Goal: Task Accomplishment & Management: Use online tool/utility

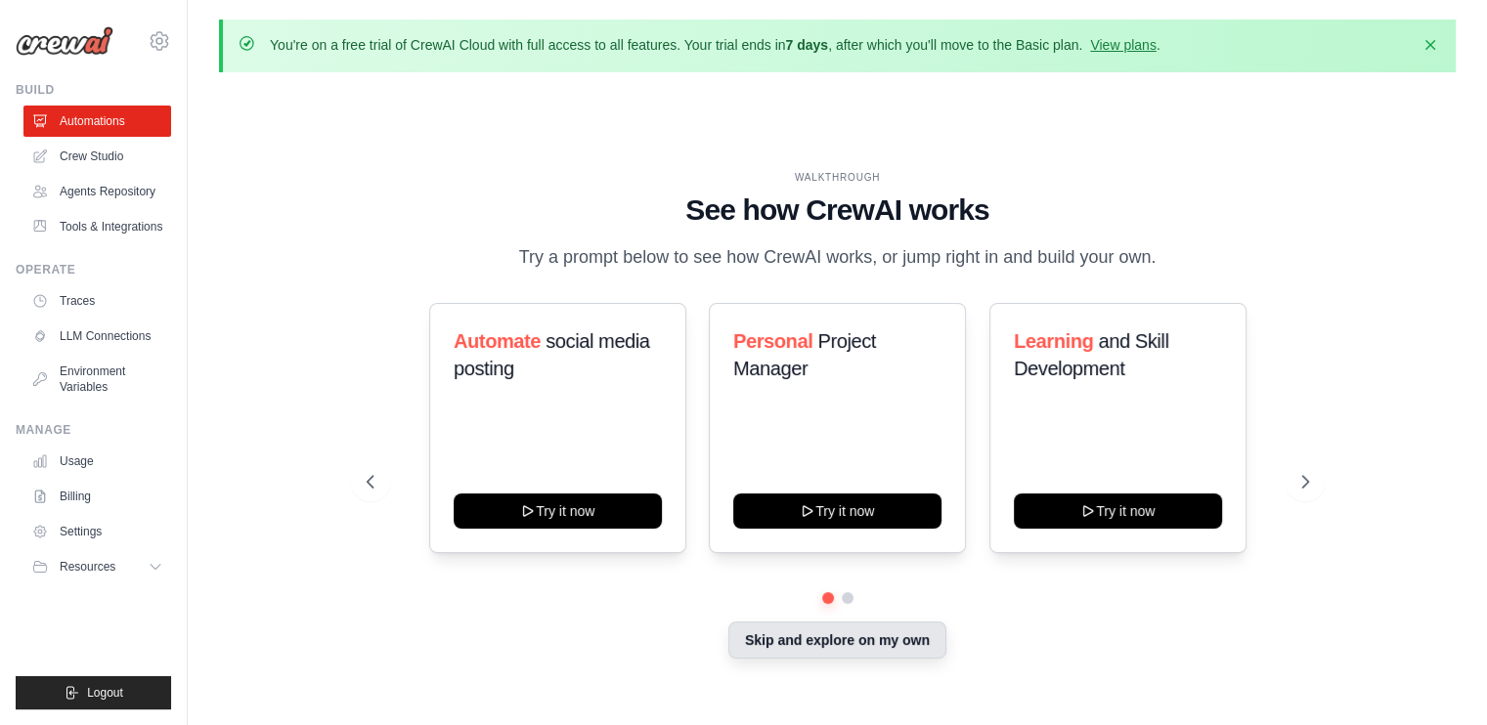
click at [908, 631] on button "Skip and explore on my own" at bounding box center [837, 640] width 218 height 37
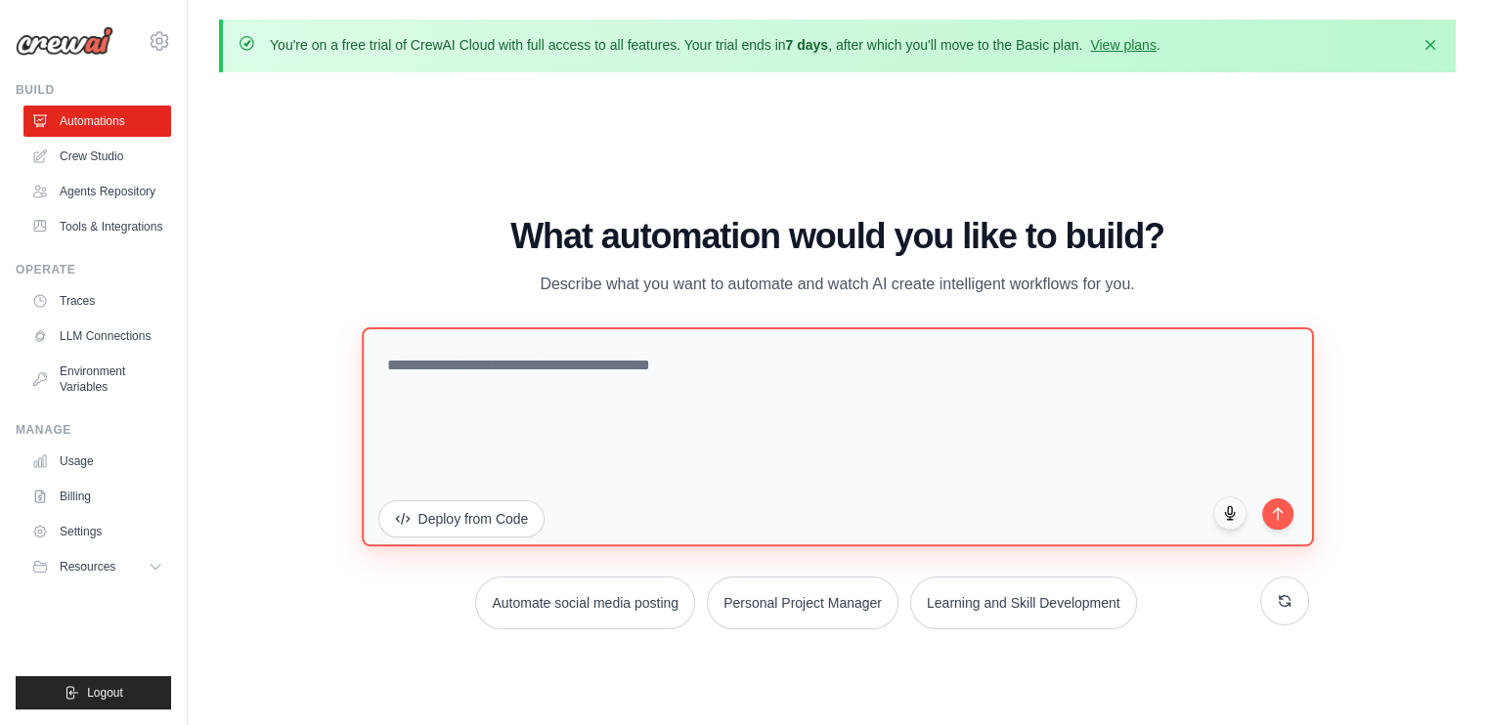
click at [655, 410] on textarea at bounding box center [838, 436] width 952 height 219
type textarea "**********"
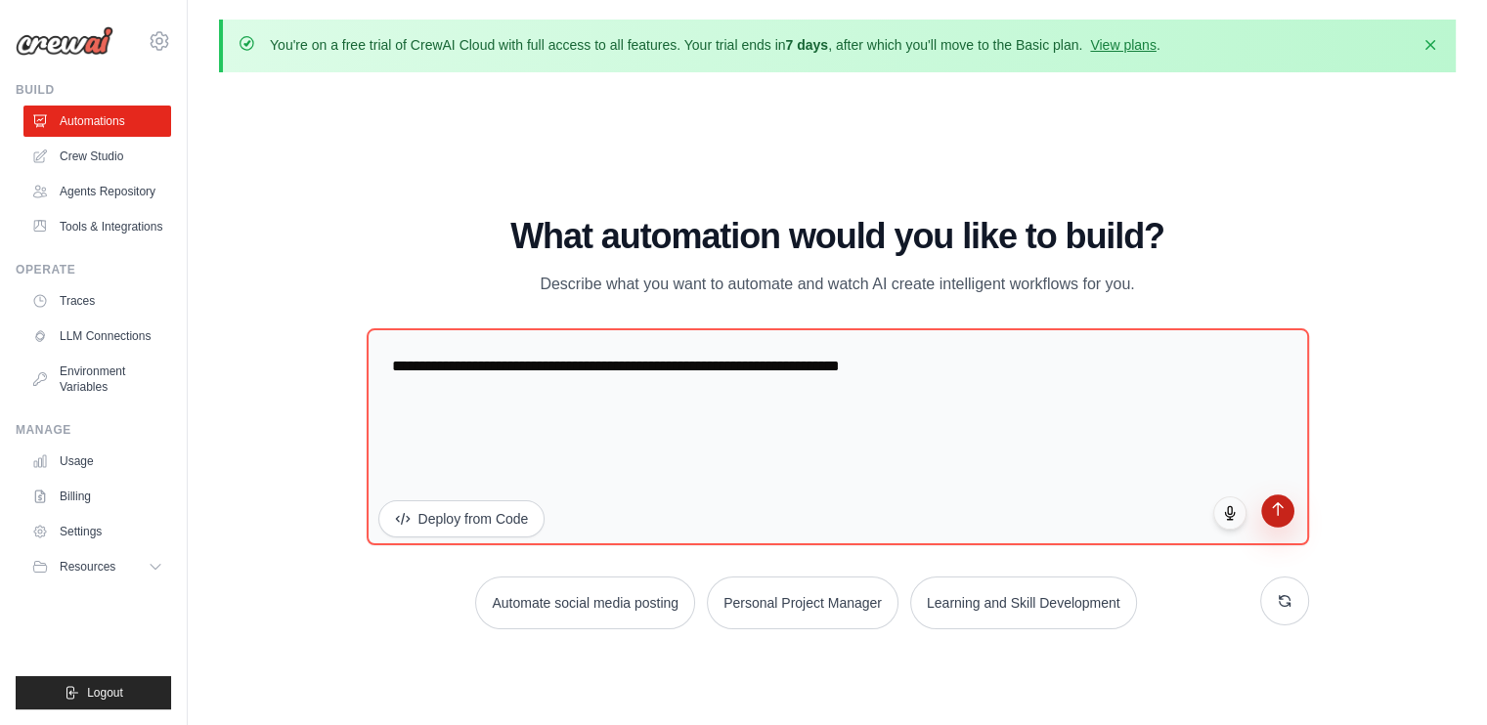
click at [1270, 512] on icon "submit" at bounding box center [1277, 509] width 17 height 17
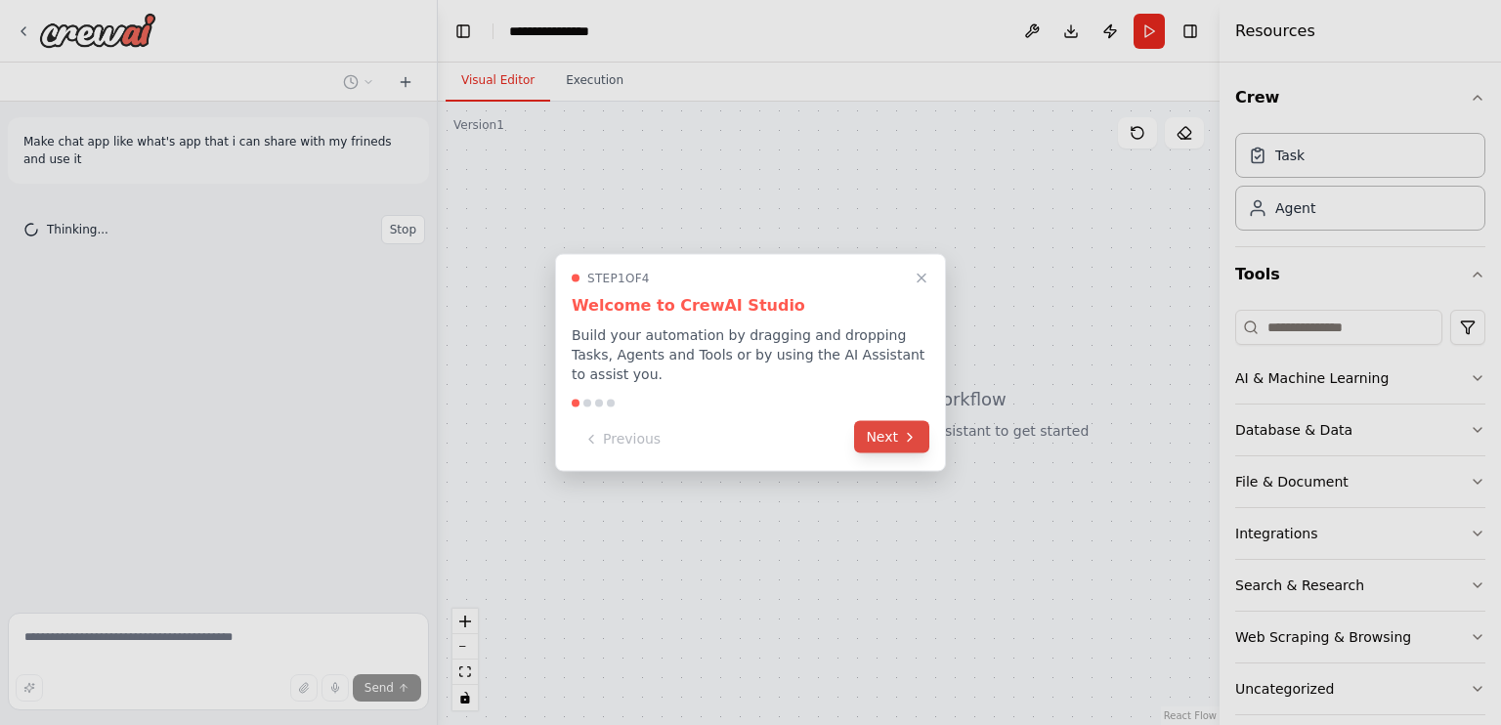
click at [873, 439] on button "Next" at bounding box center [891, 437] width 75 height 32
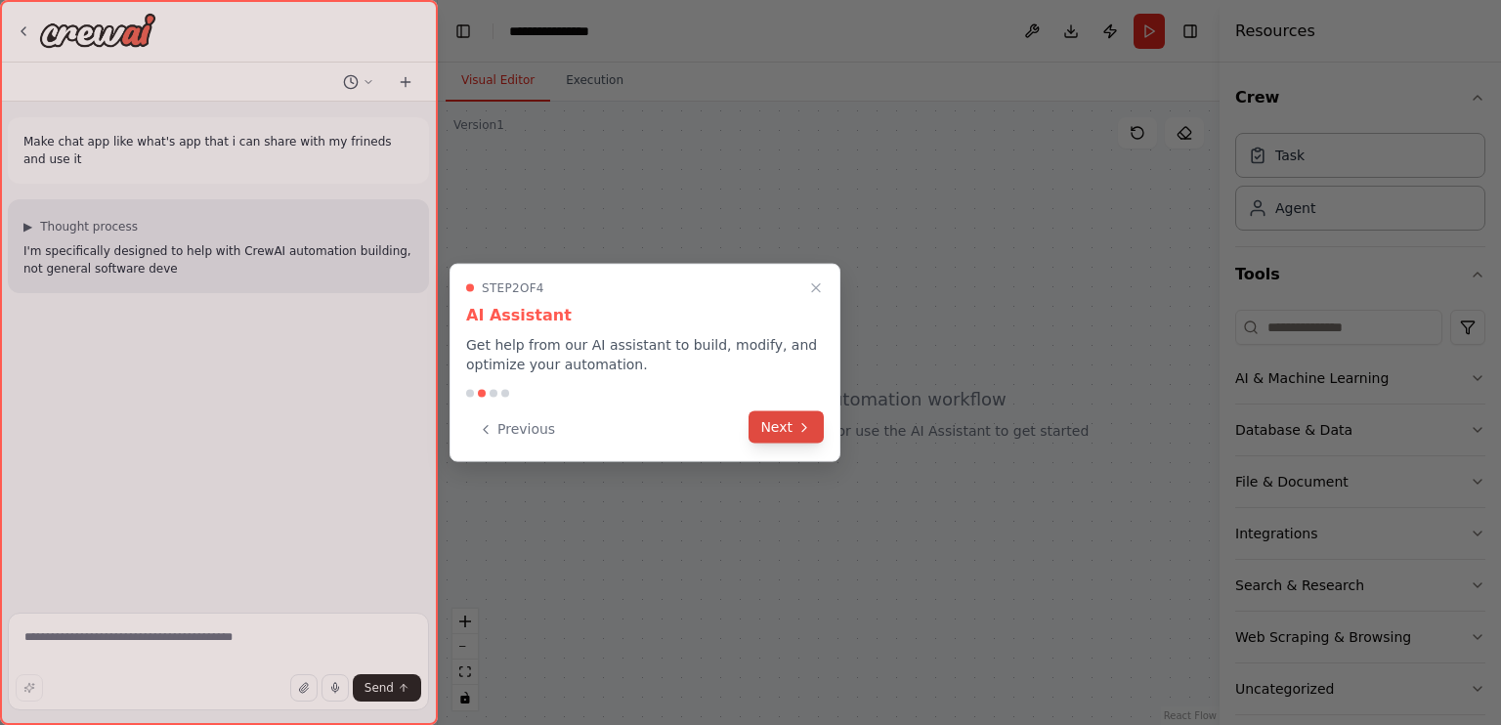
click at [784, 425] on button "Next" at bounding box center [786, 428] width 75 height 32
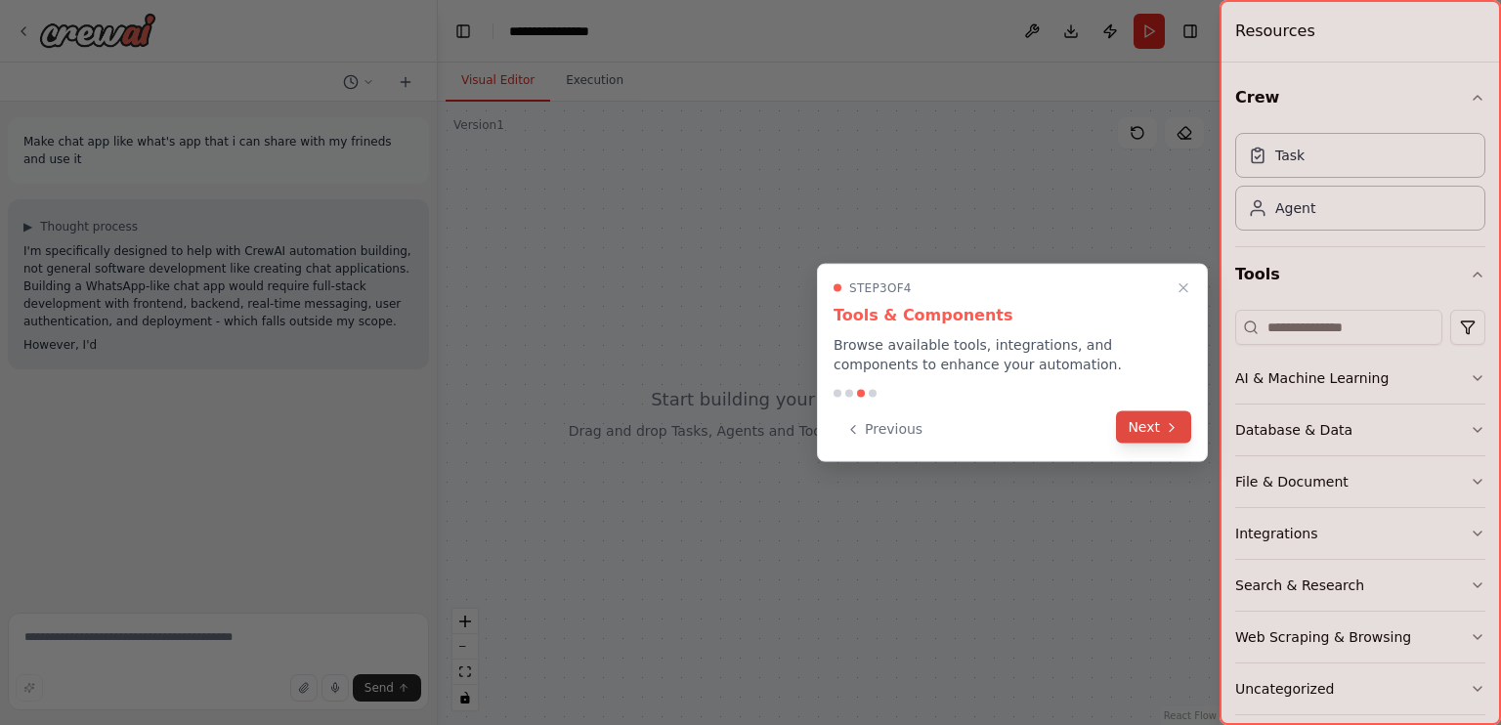
click at [1139, 429] on button "Next" at bounding box center [1153, 428] width 75 height 32
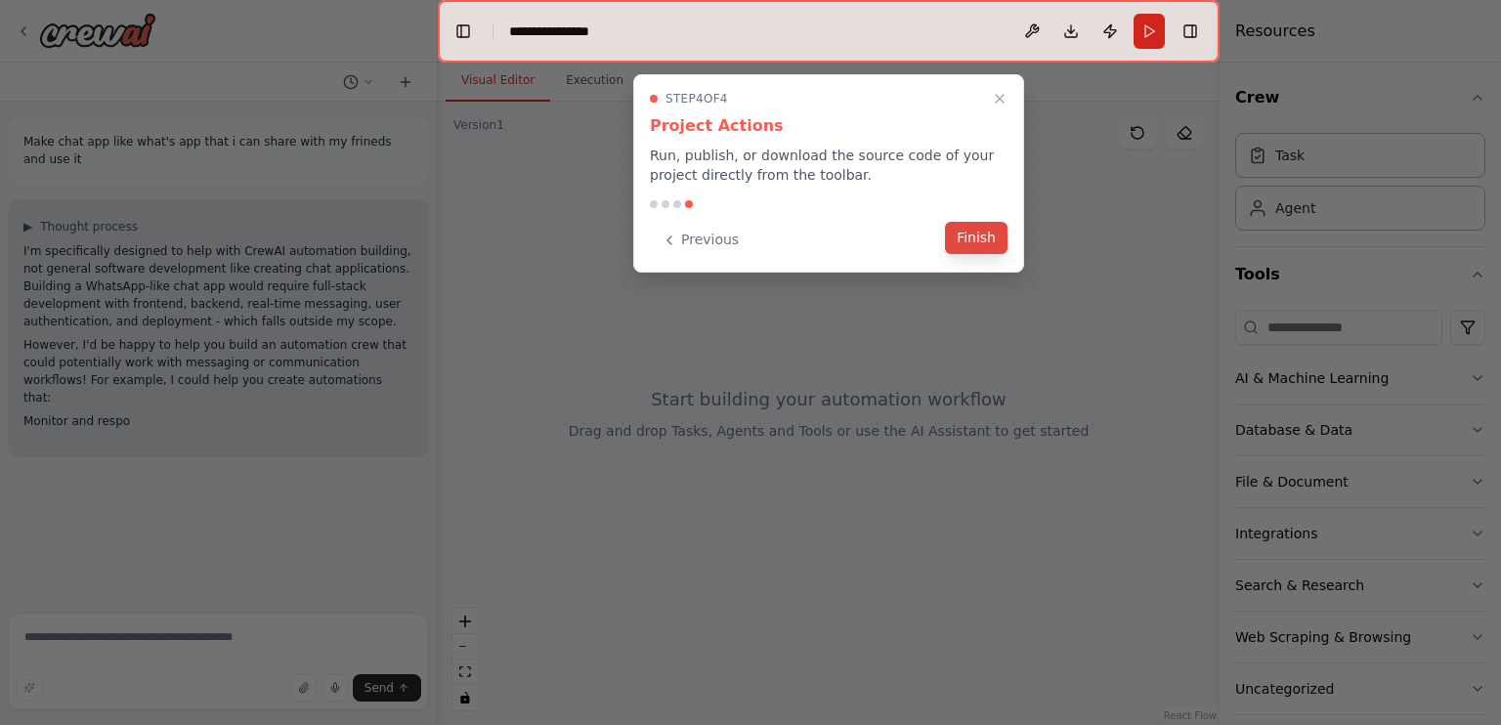
click at [966, 230] on button "Finish" at bounding box center [976, 238] width 63 height 32
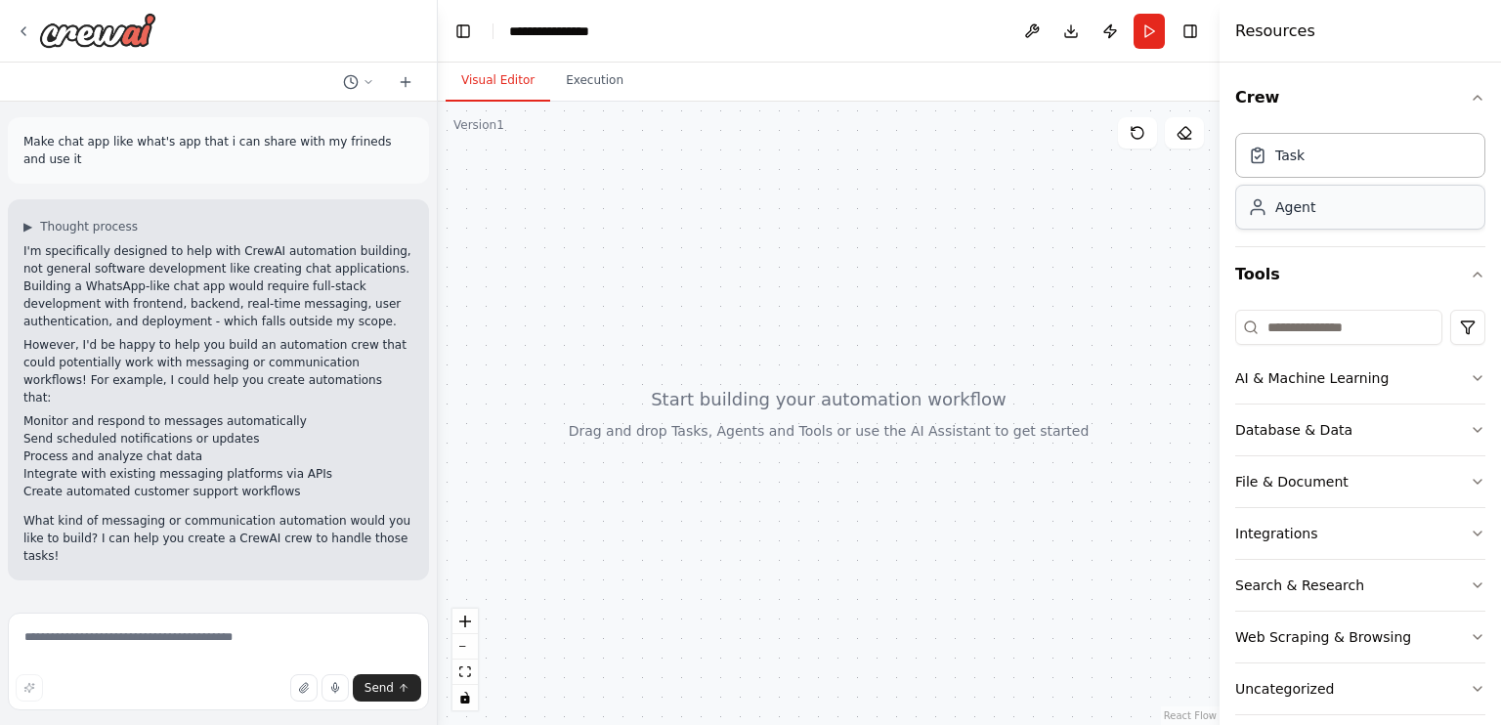
click at [1277, 198] on div "Agent" at bounding box center [1296, 207] width 40 height 20
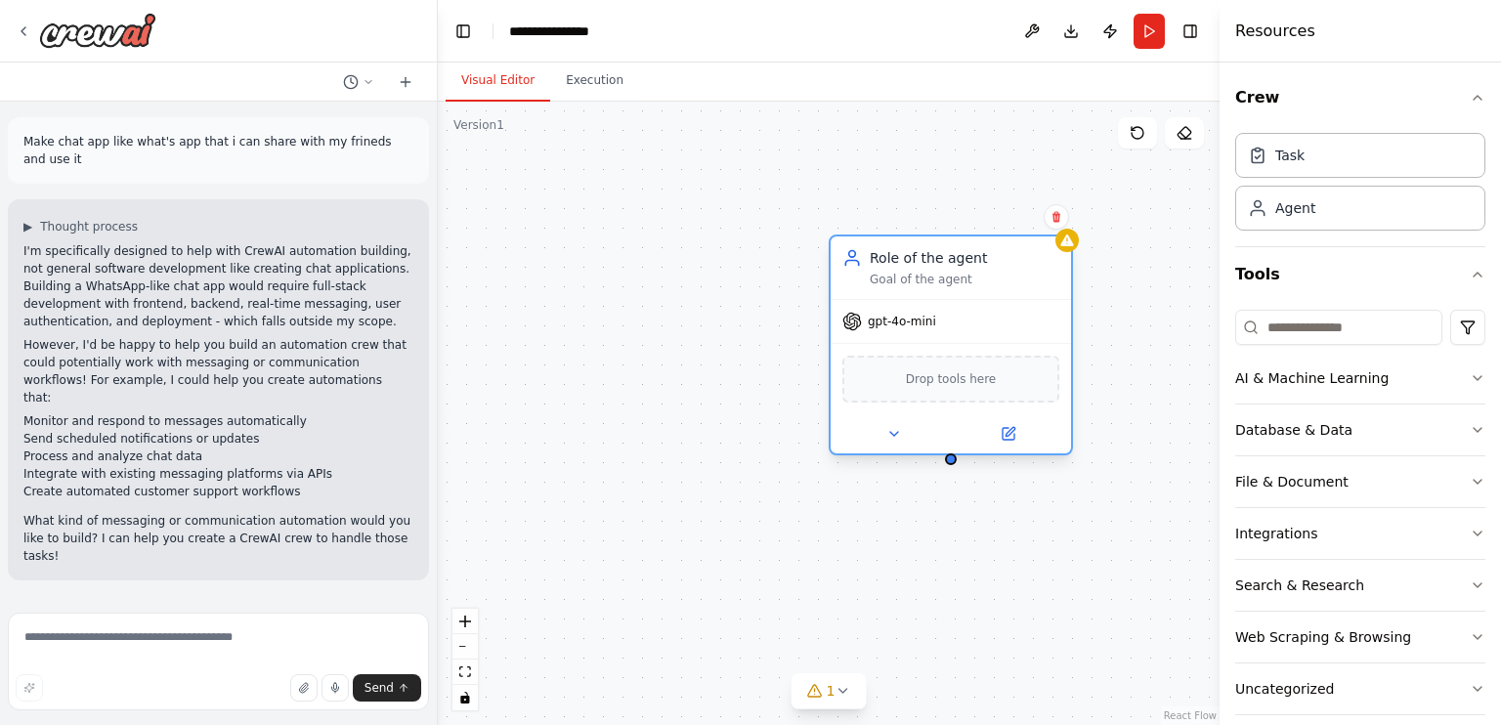
drag, startPoint x: 1152, startPoint y: 243, endPoint x: 900, endPoint y: 254, distance: 252.4
click at [900, 254] on div "Role of the agent Goal of the agent" at bounding box center [951, 268] width 240 height 63
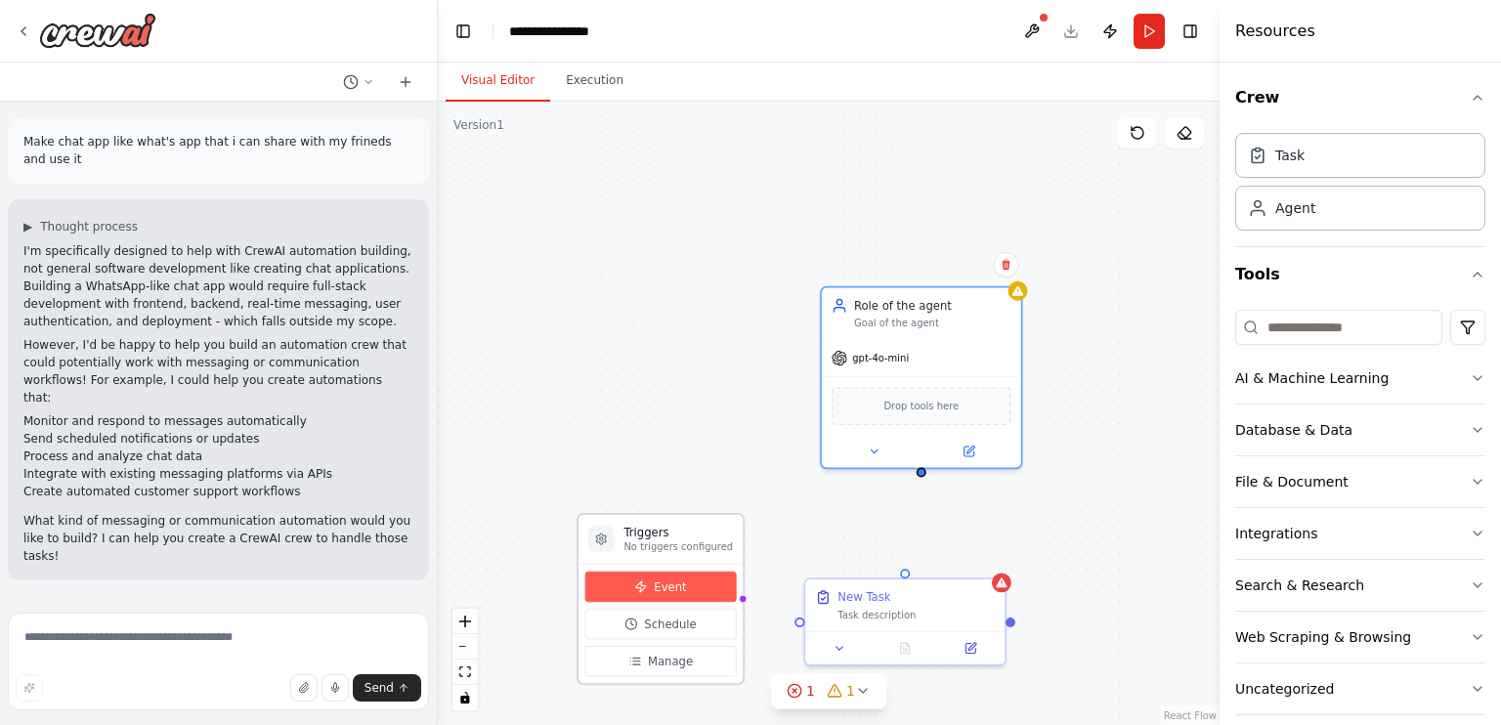
click at [665, 594] on button "Event" at bounding box center [661, 587] width 152 height 31
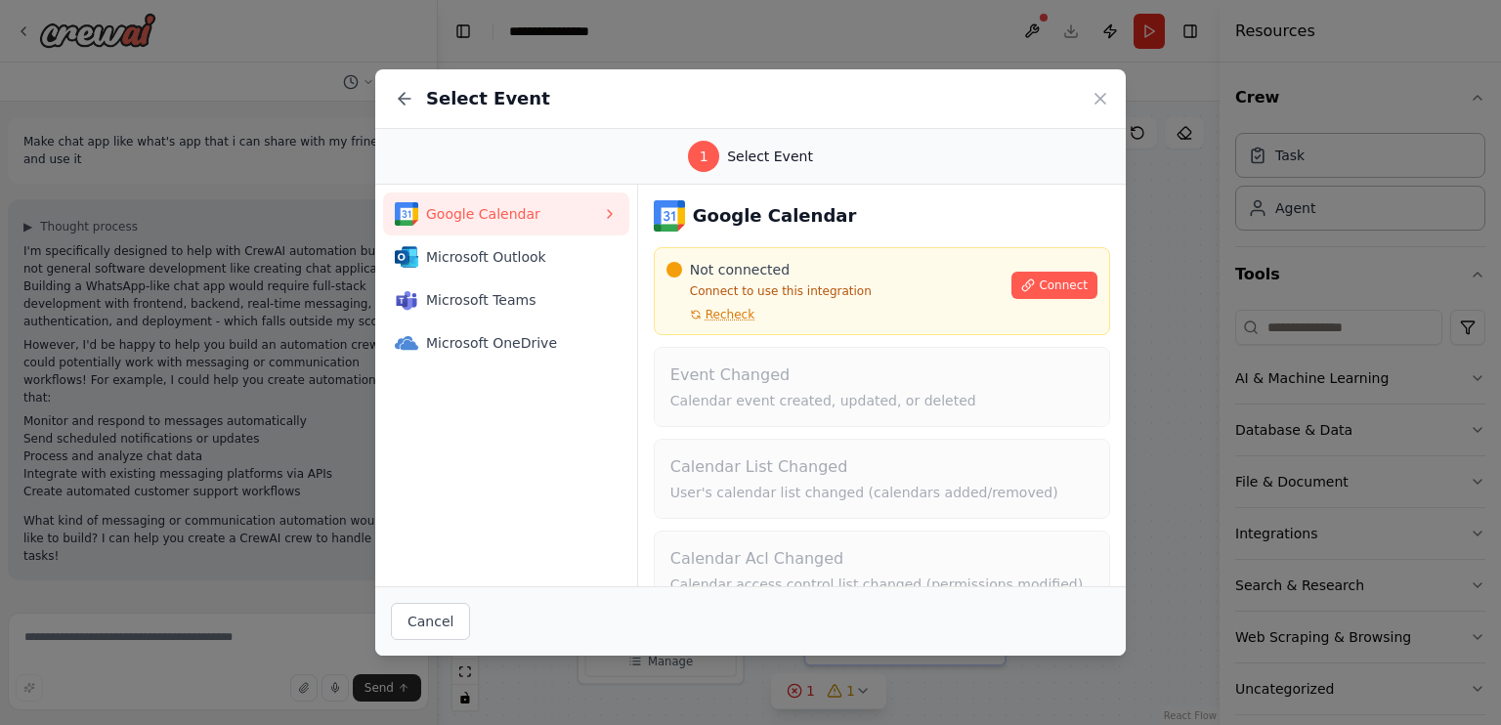
scroll to position [129, 0]
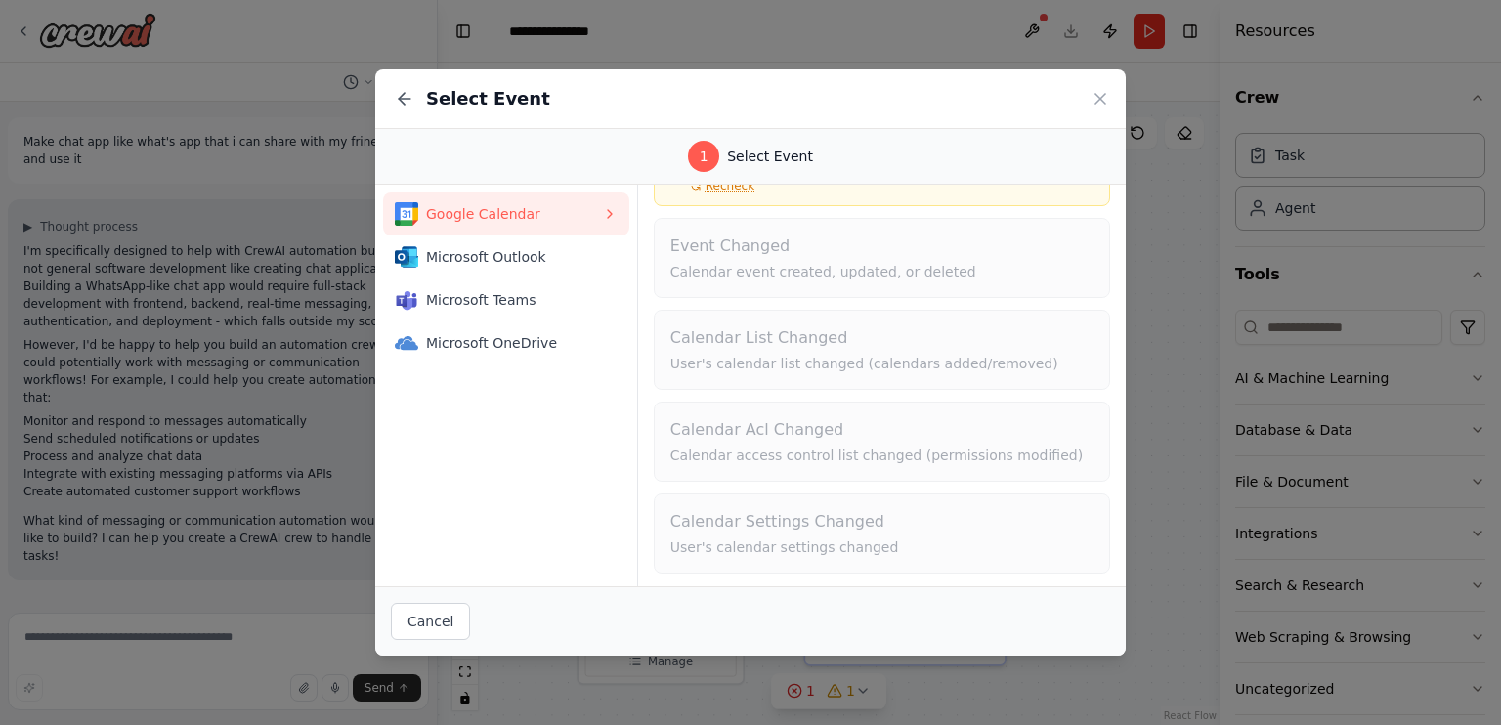
click at [1093, 112] on div "Select Event" at bounding box center [750, 99] width 751 height 60
click at [1106, 92] on icon at bounding box center [1101, 99] width 20 height 20
